Goal: Navigation & Orientation: Understand site structure

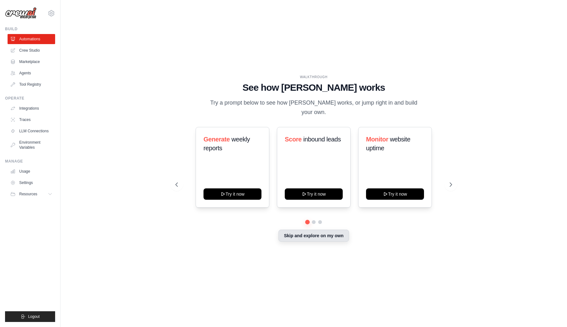
click at [305, 230] on button "Skip and explore on my own" at bounding box center [314, 236] width 70 height 12
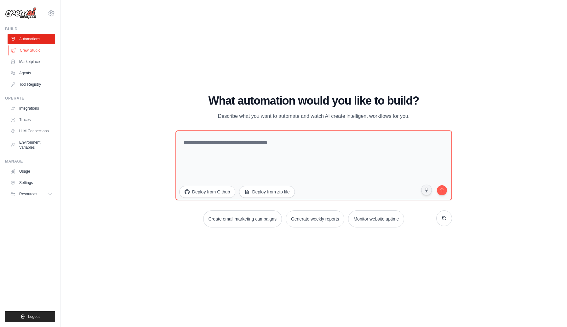
click at [37, 52] on link "Crew Studio" at bounding box center [32, 50] width 48 height 10
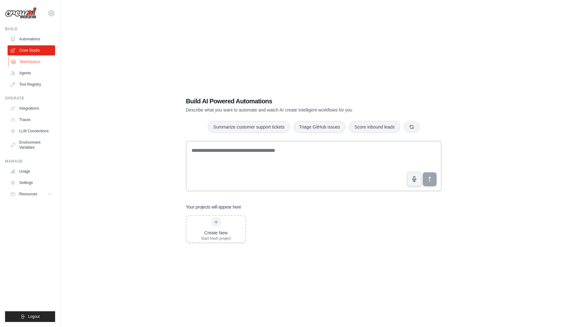
click at [36, 62] on link "Marketplace" at bounding box center [32, 62] width 48 height 10
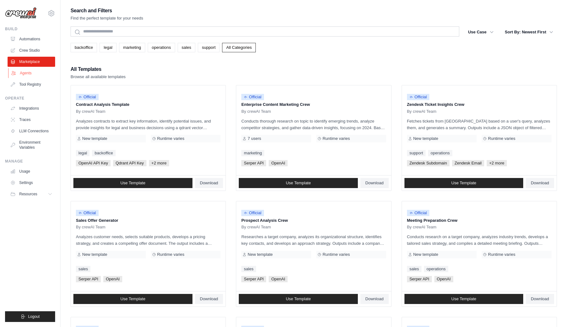
click at [37, 70] on link "Agents" at bounding box center [32, 73] width 48 height 10
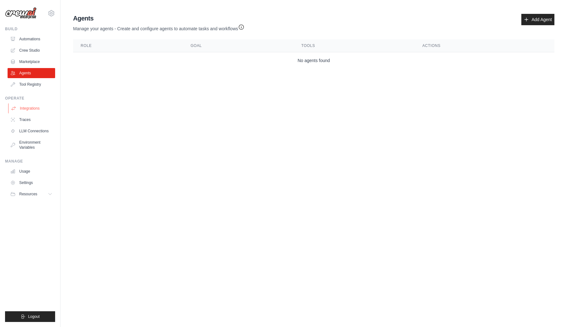
click at [44, 104] on link "Integrations" at bounding box center [32, 108] width 48 height 10
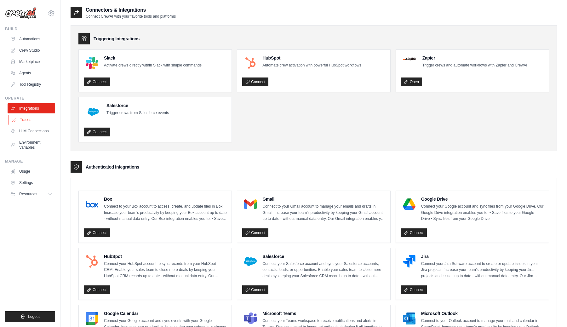
click at [38, 122] on link "Traces" at bounding box center [32, 120] width 48 height 10
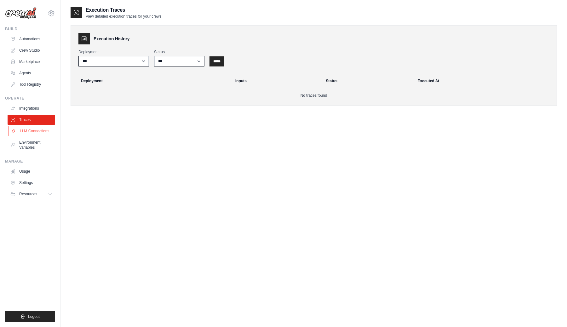
click at [45, 129] on link "LLM Connections" at bounding box center [32, 131] width 48 height 10
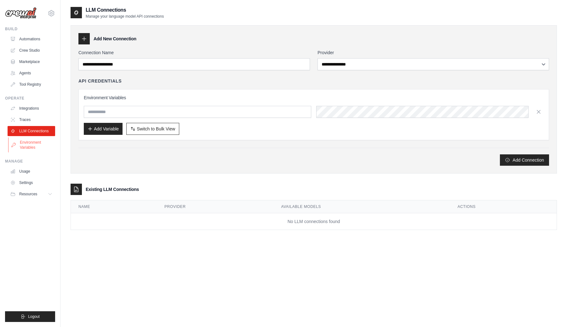
click at [47, 148] on link "Environment Variables" at bounding box center [32, 144] width 48 height 15
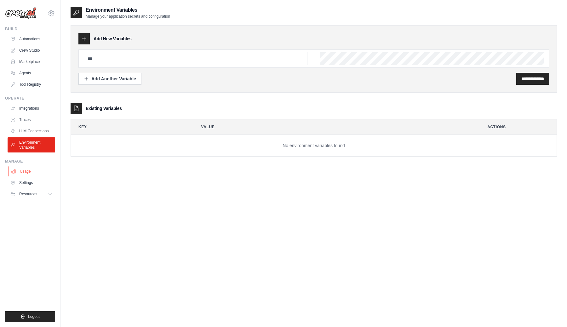
click at [47, 169] on link "Usage" at bounding box center [32, 171] width 48 height 10
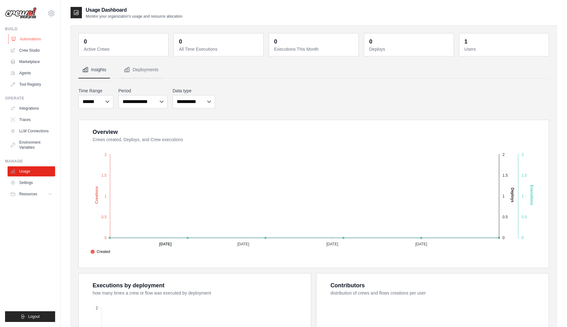
click at [43, 42] on link "Automations" at bounding box center [32, 39] width 48 height 10
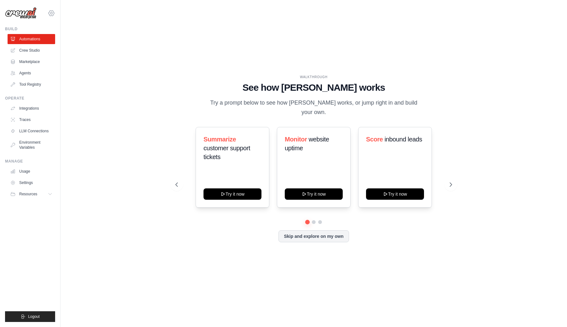
click at [54, 14] on icon at bounding box center [52, 13] width 8 height 8
drag, startPoint x: 51, startPoint y: 315, endPoint x: 36, endPoint y: 214, distance: 102.2
click at [36, 214] on ul "Build Automations Crew Studio Marketplace Agents" at bounding box center [30, 174] width 50 height 296
click at [43, 314] on button "Logout" at bounding box center [30, 316] width 50 height 11
